Goal: Task Accomplishment & Management: Use online tool/utility

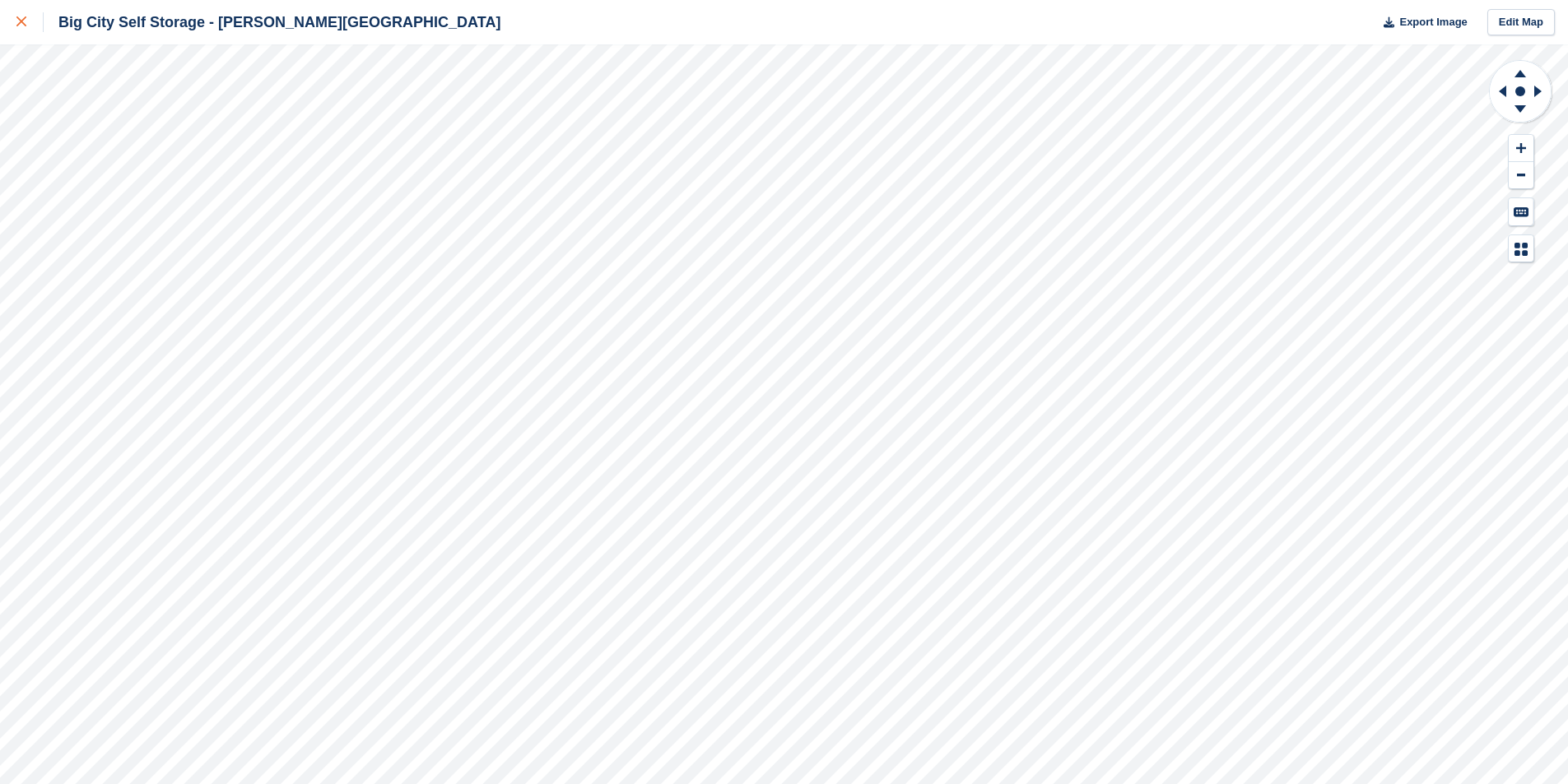
click at [14, 40] on link at bounding box center [22, 22] width 43 height 44
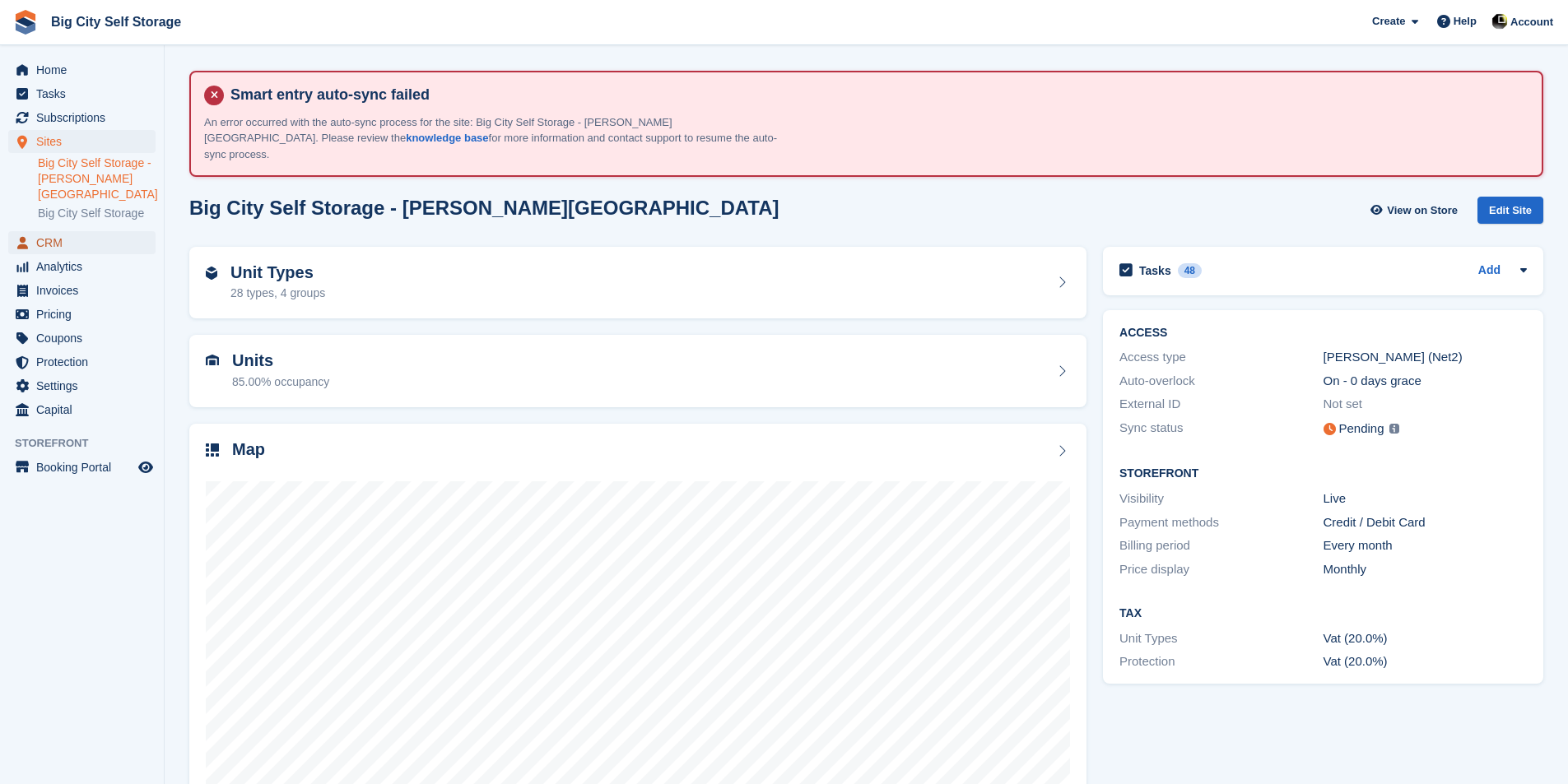
click at [109, 231] on span "CRM" at bounding box center [85, 243] width 99 height 23
click at [108, 231] on span "CRM" at bounding box center [85, 243] width 99 height 23
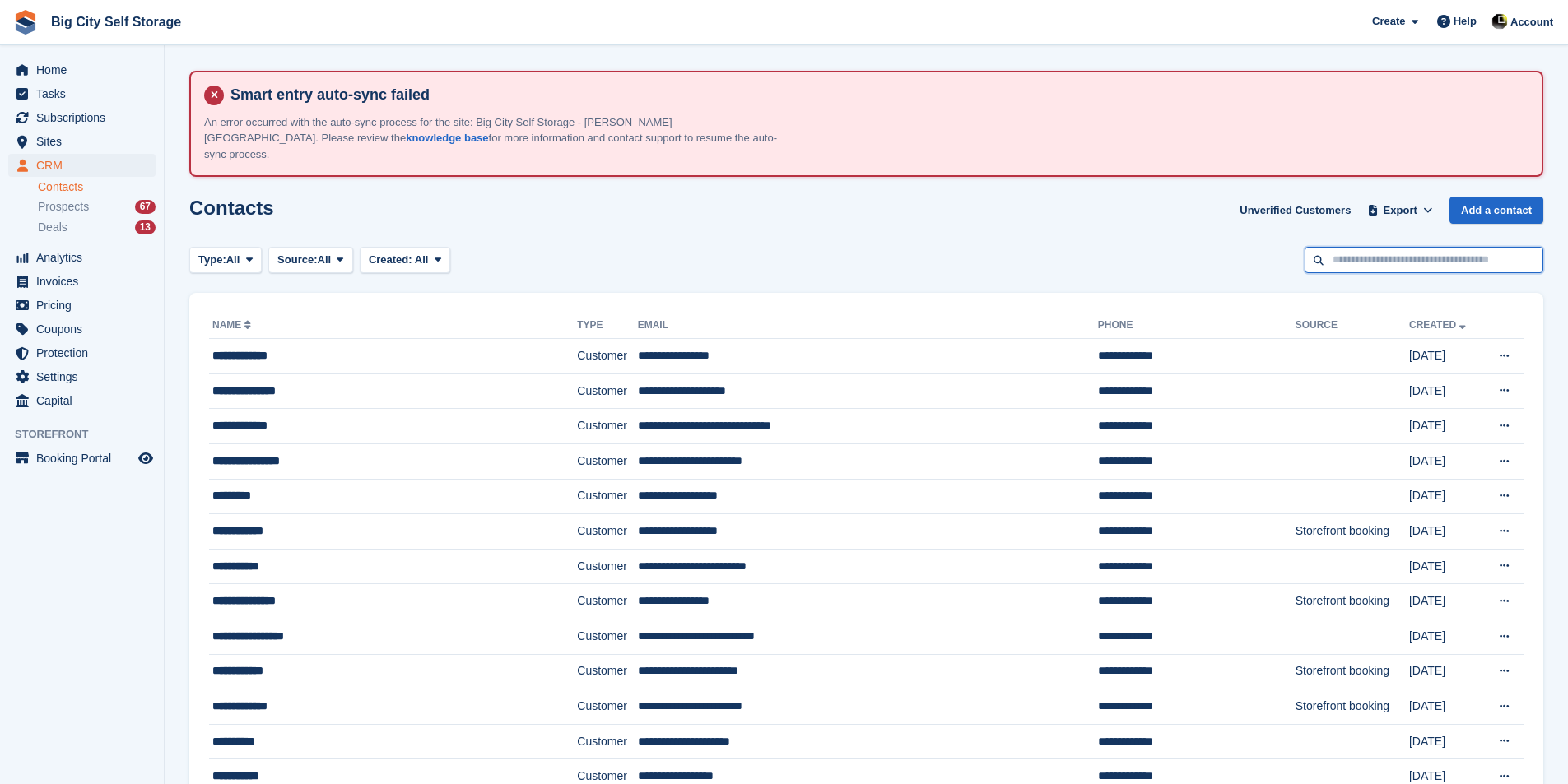
click at [1490, 247] on input "text" at bounding box center [1423, 260] width 239 height 28
type input "****"
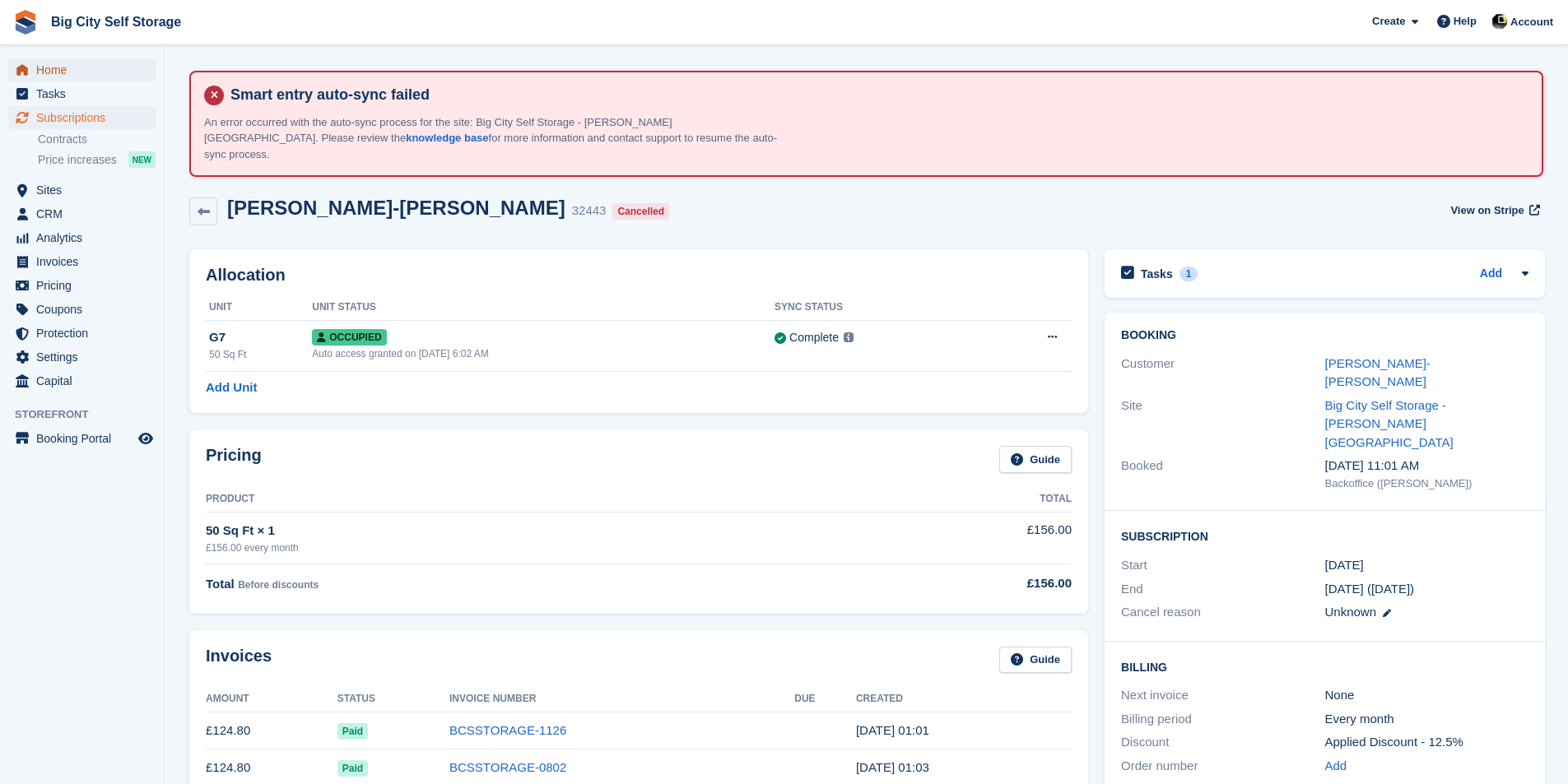
click at [69, 73] on span "Home" at bounding box center [85, 70] width 99 height 23
